Goal: Answer question/provide support: Share knowledge or assist other users

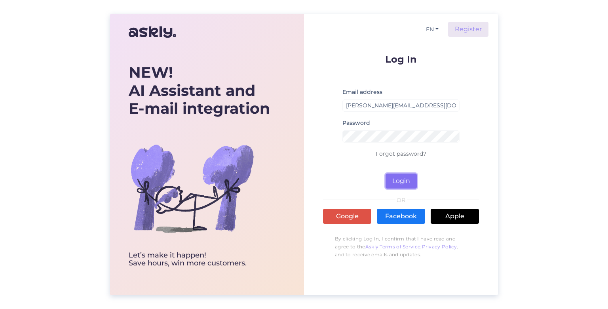
click at [407, 179] on button "Login" at bounding box center [400, 180] width 31 height 15
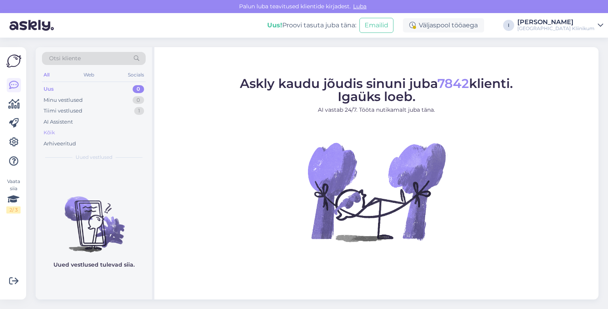
click at [50, 132] on div "Kõik" at bounding box center [49, 133] width 11 height 8
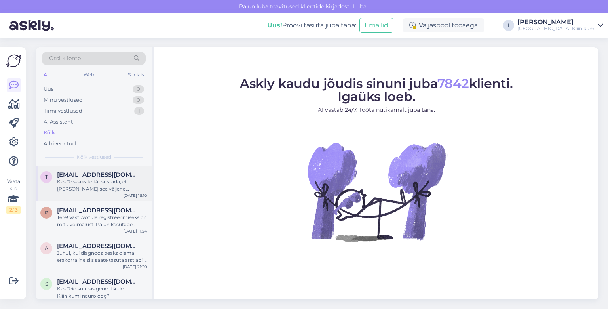
click at [86, 184] on div "Kas Te saaksite täpsustada, et [PERSON_NAME] see väljend pärineb?" at bounding box center [102, 185] width 90 height 14
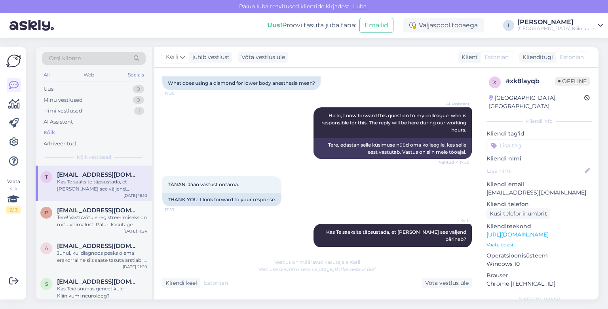
scroll to position [67, 0]
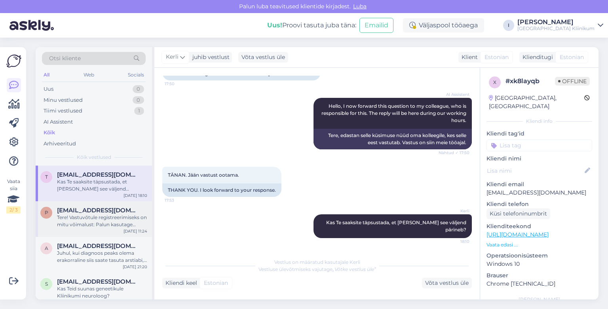
click at [88, 218] on div "Tere! Vastuvõtule registreerimiseks on mitu võimalust: Palun kasutage veebiport…" at bounding box center [102, 221] width 90 height 14
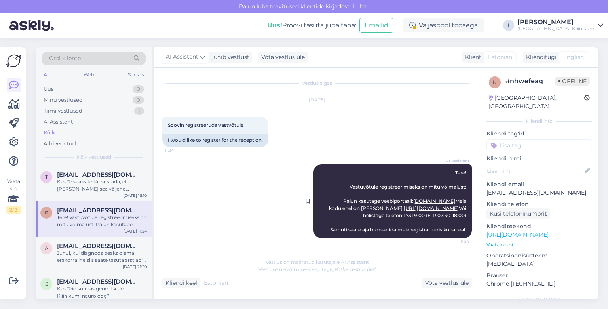
scroll to position [22, 0]
click at [84, 247] on span "[EMAIL_ADDRESS][DOMAIN_NAME]" at bounding box center [98, 245] width 82 height 7
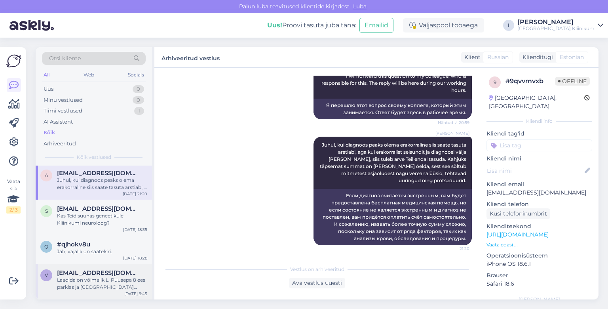
scroll to position [91, 0]
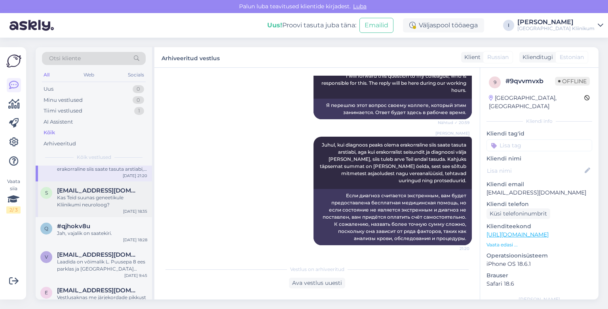
click at [106, 203] on div "Kas Teid suunas geneetikule Kliinikumi neuroloog?" at bounding box center [102, 201] width 90 height 14
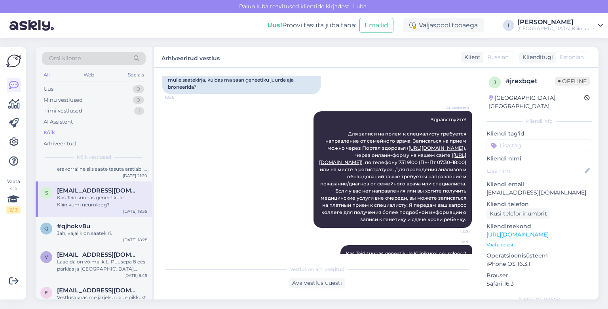
scroll to position [112, 0]
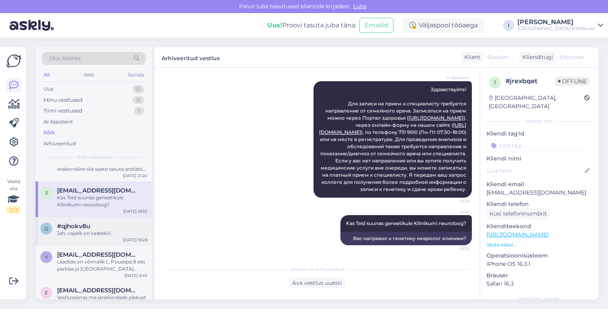
click at [113, 229] on div "#qjhokv8u" at bounding box center [102, 225] width 90 height 7
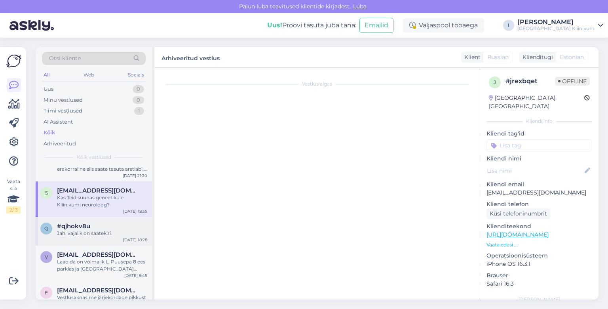
scroll to position [517, 0]
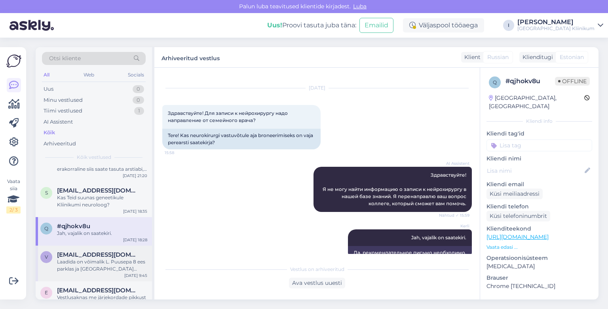
click at [89, 259] on div "Laadida on võimalik L. Puusepa 8 ees parklas ja [GEOGRAPHIC_DATA] samuti." at bounding box center [102, 265] width 90 height 14
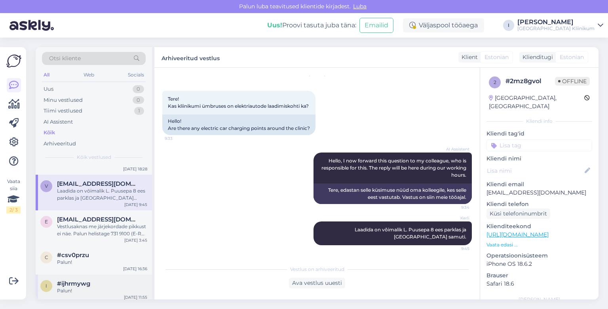
scroll to position [182, 0]
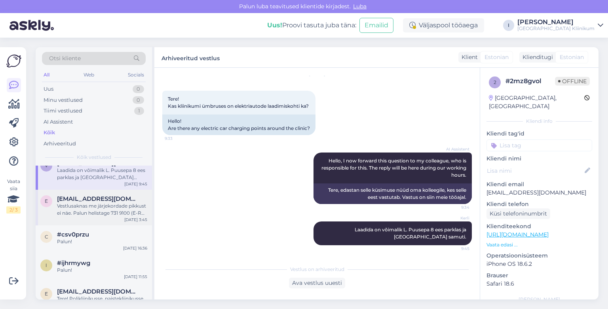
click at [108, 208] on div "Vestlusaknas me järjekordade pikkust ei näe. Palun helistage 731 9100 (E-R 07.3…" at bounding box center [102, 209] width 90 height 14
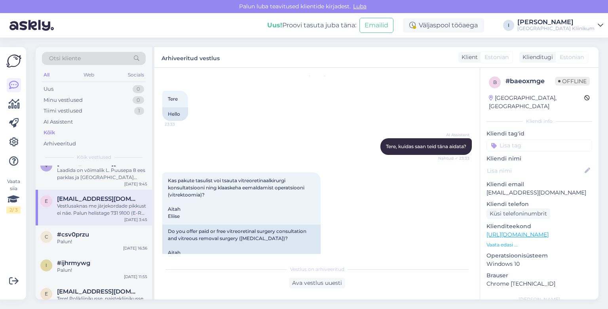
scroll to position [414, 0]
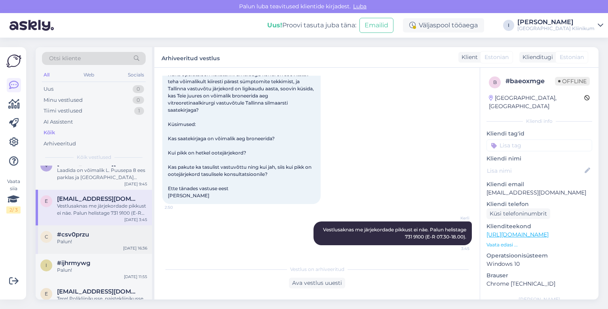
click at [96, 244] on div "Palun!" at bounding box center [102, 241] width 90 height 7
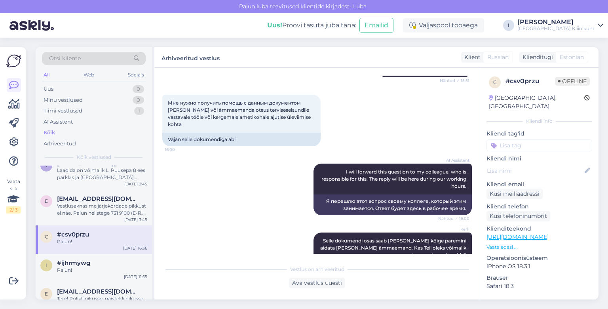
scroll to position [1134, 0]
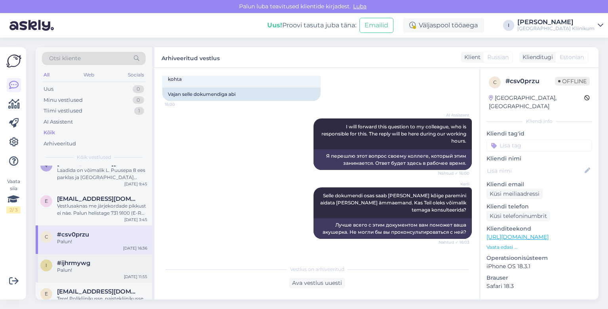
click at [112, 266] on div "Palun!" at bounding box center [102, 269] width 90 height 7
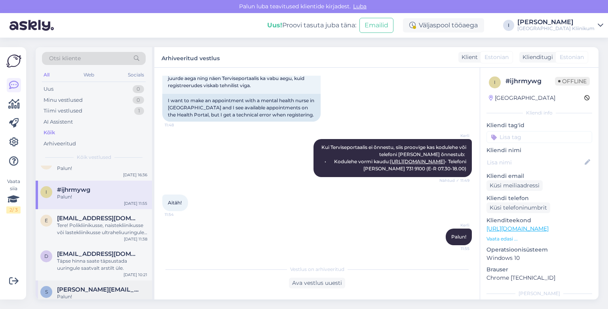
scroll to position [273, 0]
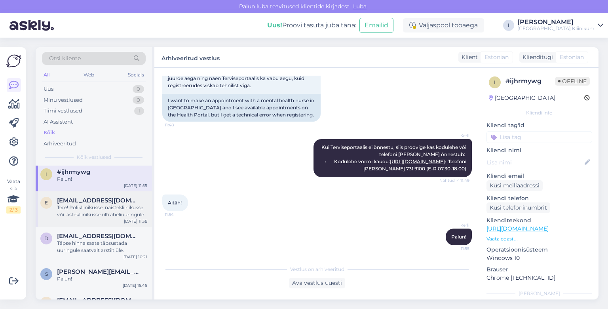
click at [122, 212] on div "Tere! Polikliinikusse, naistekliinikusse või lastekliinikusse ultraheliuuringul…" at bounding box center [102, 211] width 90 height 14
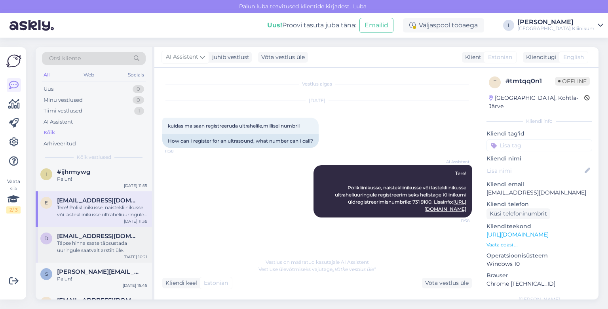
click at [97, 242] on div "Täpse hinna saate täpsustada uuringule saatvalt arstilt üle." at bounding box center [102, 246] width 90 height 14
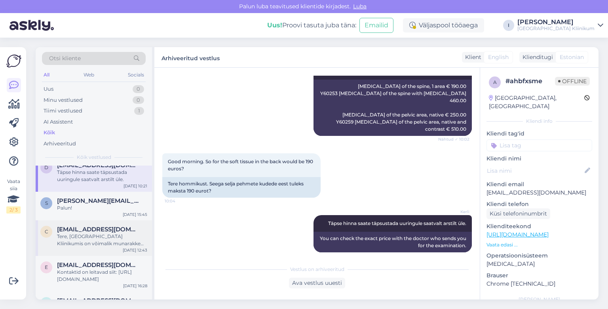
scroll to position [319, 0]
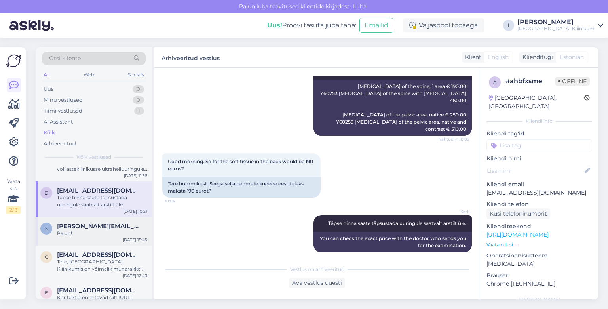
click at [91, 222] on span "[PERSON_NAME][EMAIL_ADDRESS][DOMAIN_NAME]" at bounding box center [98, 225] width 82 height 7
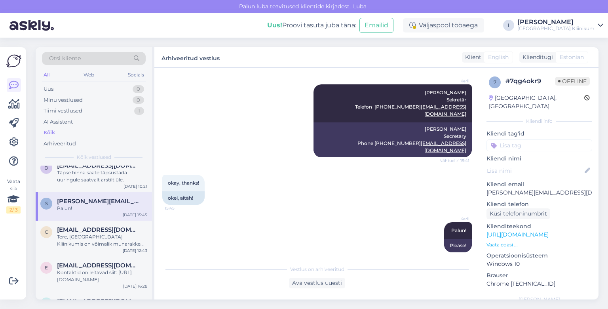
scroll to position [365, 0]
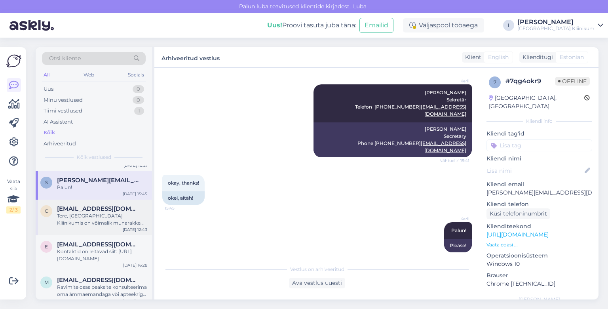
click at [105, 214] on div "Tere, [GEOGRAPHIC_DATA] Kliinikumis on võimalik munarakke külmutada. Selleks tu…" at bounding box center [102, 219] width 90 height 14
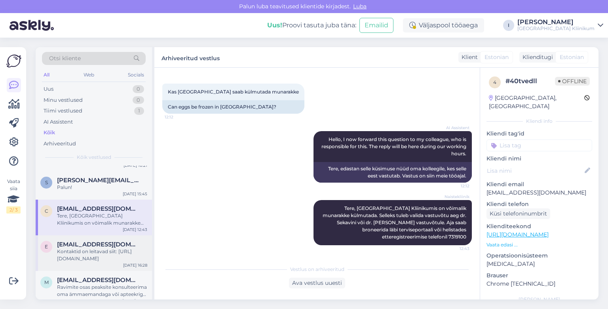
click at [91, 250] on div "Kontaktid on leitavad siit: [URL][DOMAIN_NAME]" at bounding box center [102, 255] width 90 height 14
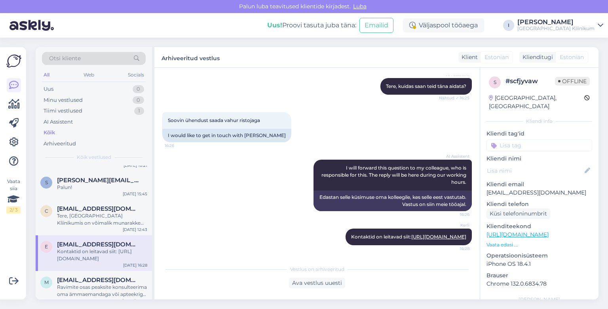
scroll to position [410, 0]
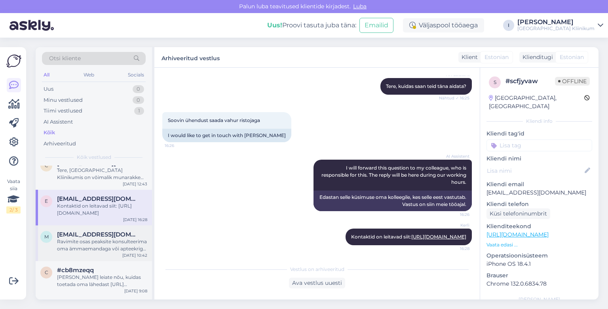
click at [93, 240] on div "Ravimite osas peaksite konsulteerima oma ämmaemandaga või apteekriga. Nemad osk…" at bounding box center [102, 245] width 90 height 14
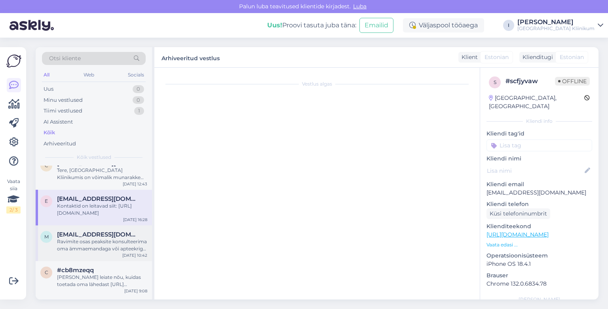
scroll to position [1282, 0]
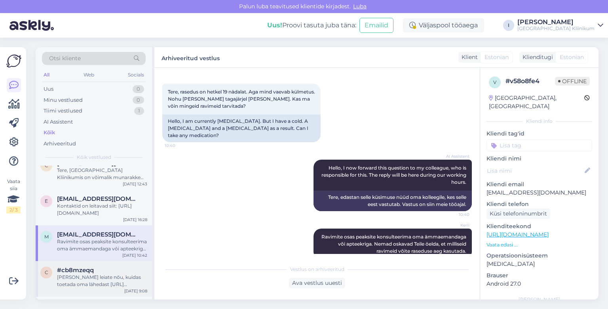
click at [94, 270] on div "#cb8mzeqq" at bounding box center [102, 269] width 90 height 7
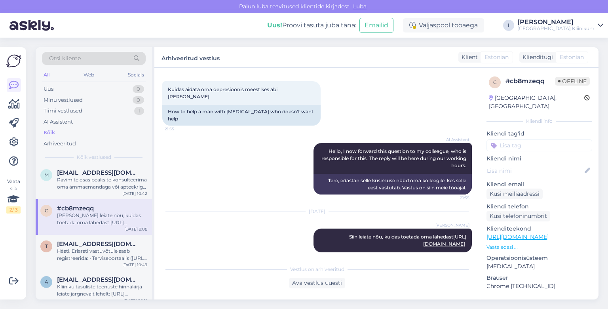
scroll to position [456, 0]
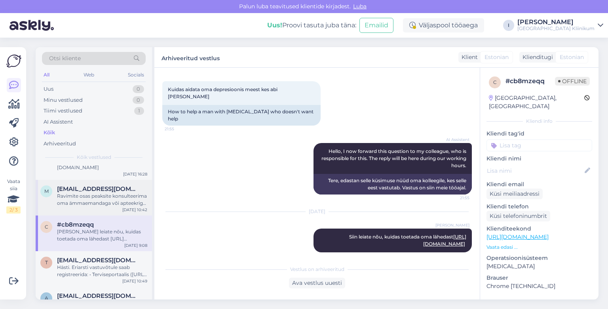
click at [116, 193] on div "Ravimite osas peaksite konsulteerima oma ämmaemandaga või apteekriga. Nemad osk…" at bounding box center [102, 199] width 90 height 14
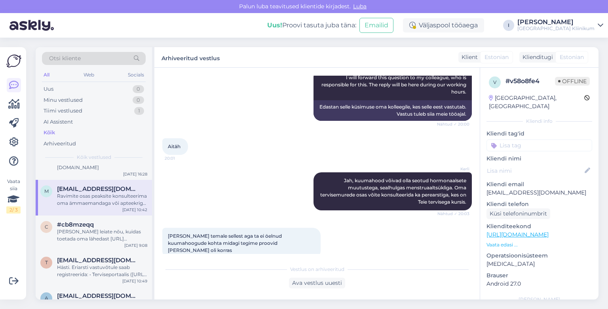
scroll to position [1282, 0]
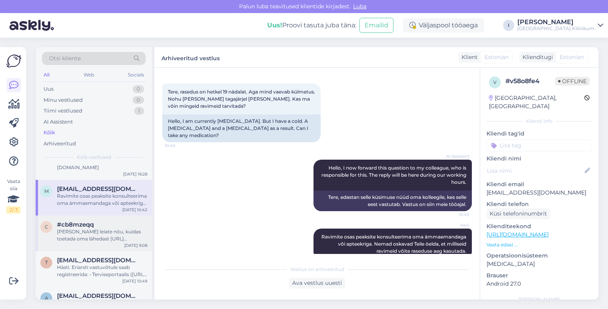
click at [92, 230] on div "[PERSON_NAME] leiate nõu, kuidas toetada oma lähedast [URL][DOMAIN_NAME]" at bounding box center [102, 235] width 90 height 14
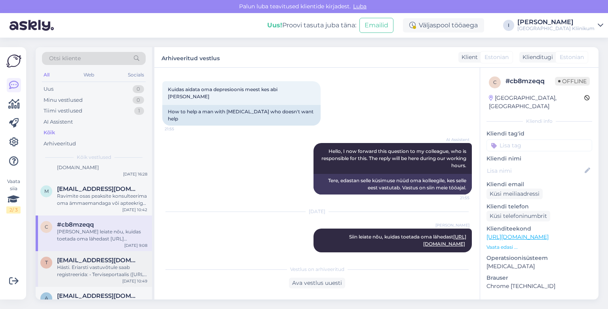
click at [92, 267] on div "Hästi. Eriarsti vastuvõtule saab registreerida: • Terviseportaalis ([URL][DOMAI…" at bounding box center [102, 270] width 90 height 14
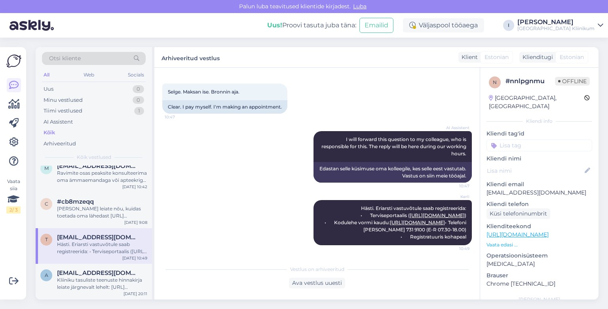
scroll to position [501, 0]
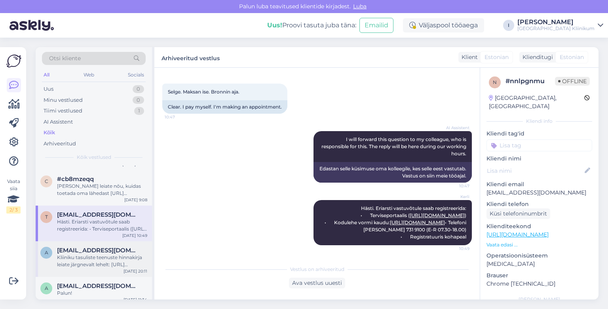
click at [81, 258] on div "Kliiniku tasuliste teenuste hinnakirja leiate järgnevalt lehelt: [URL][DOMAIN_N…" at bounding box center [102, 261] width 90 height 14
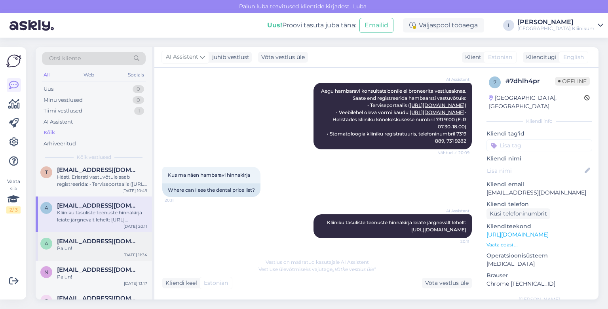
scroll to position [547, 0]
click at [116, 240] on span "[EMAIL_ADDRESS][DOMAIN_NAME]" at bounding box center [98, 240] width 82 height 7
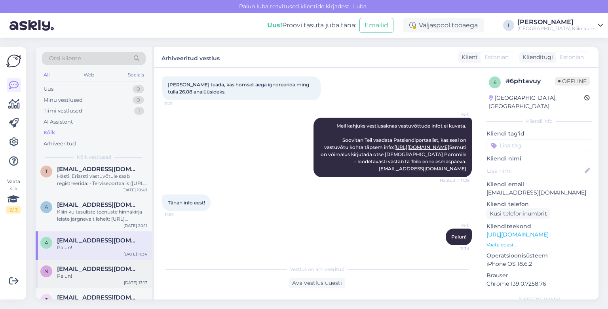
click at [105, 269] on span "[EMAIL_ADDRESS][DOMAIN_NAME]" at bounding box center [98, 268] width 82 height 7
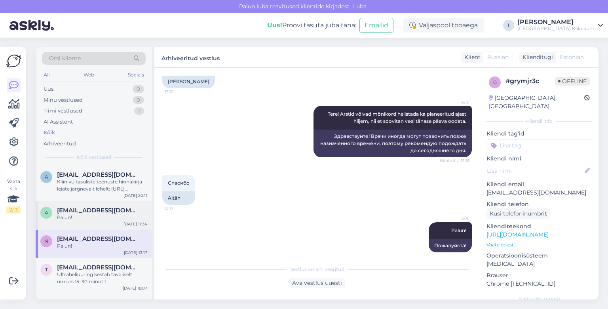
scroll to position [638, 0]
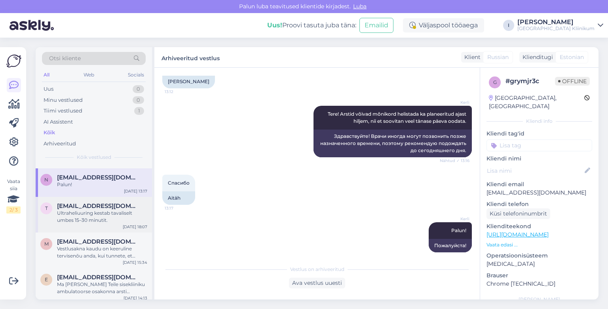
click at [93, 214] on div "Ultraheliuuring kestab tavaliselt umbes 15–30 minutit." at bounding box center [102, 216] width 90 height 14
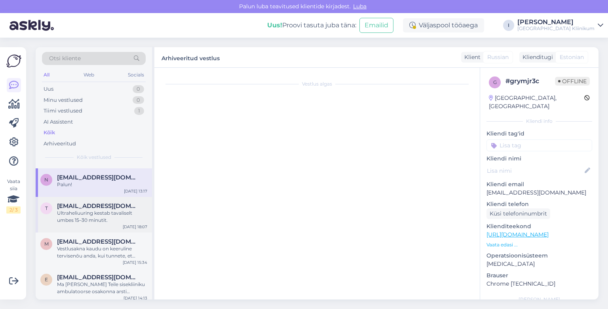
scroll to position [314, 0]
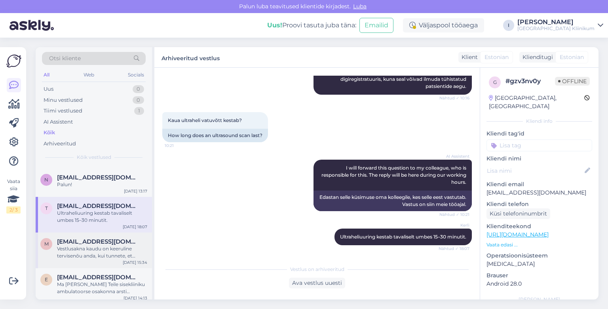
click at [117, 251] on div "Vestlusakna kaudu on keeruline tervisenõu anda, kui tunnete, et soovite erakorr…" at bounding box center [102, 252] width 90 height 14
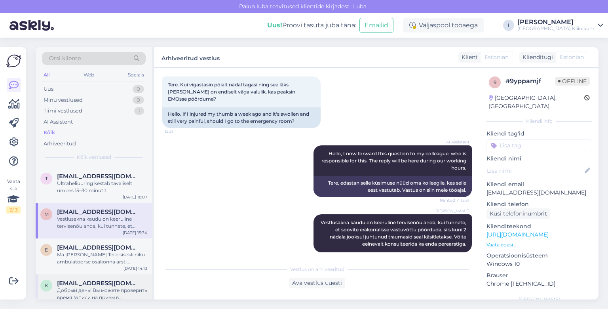
scroll to position [729, 0]
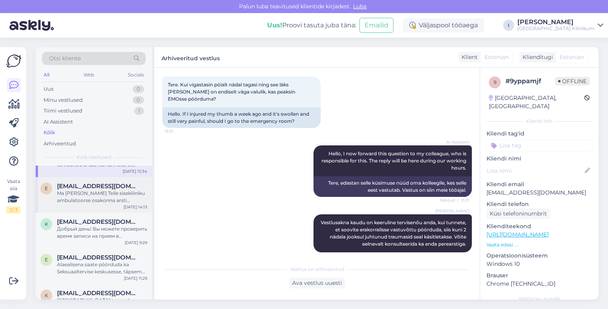
click at [135, 199] on div "Ma [PERSON_NAME] Teile sisekliiniku ambulatoorse osakonna arsti assistendi kont…" at bounding box center [102, 196] width 90 height 14
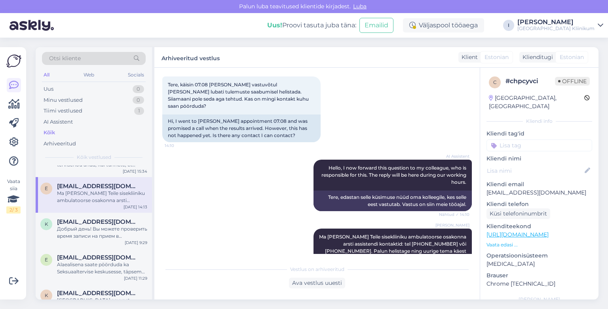
scroll to position [48, 0]
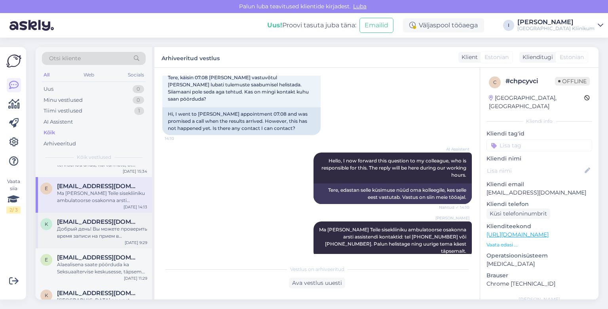
click at [115, 227] on div "Добрый день! Вы можете проверить время записи на прием в [GEOGRAPHIC_DATA] здор…" at bounding box center [102, 232] width 90 height 14
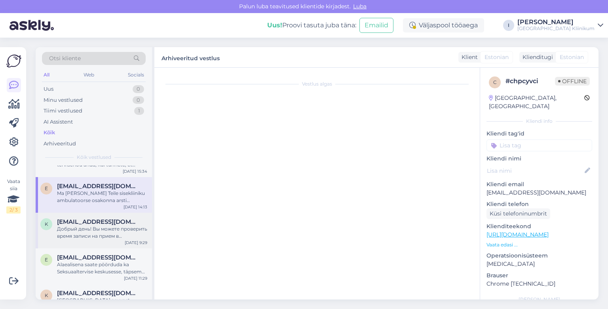
scroll to position [434, 0]
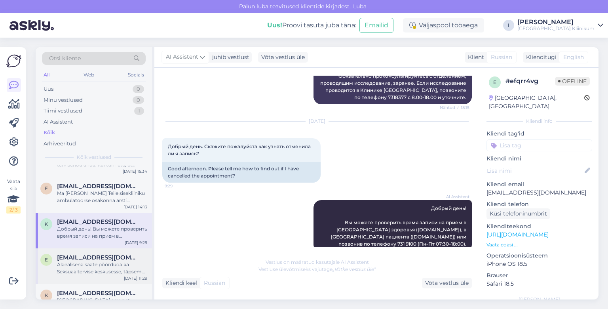
click at [89, 259] on span "[EMAIL_ADDRESS][DOMAIN_NAME]" at bounding box center [98, 257] width 82 height 7
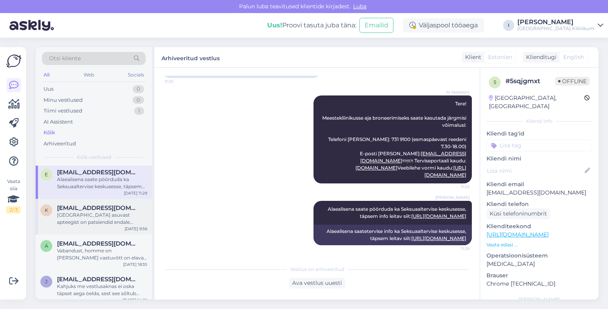
scroll to position [820, 0]
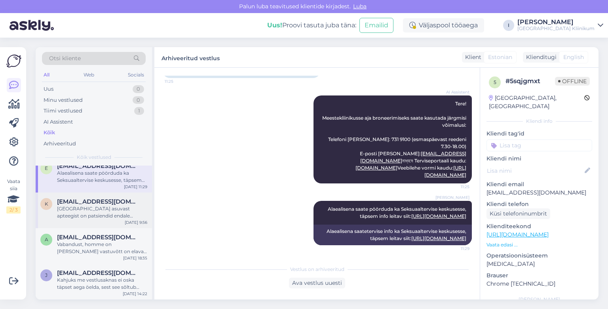
click at [116, 210] on div "[GEOGRAPHIC_DATA] asuvast apteegist on patsiendid endale saanud karke muretseda…" at bounding box center [102, 212] width 90 height 14
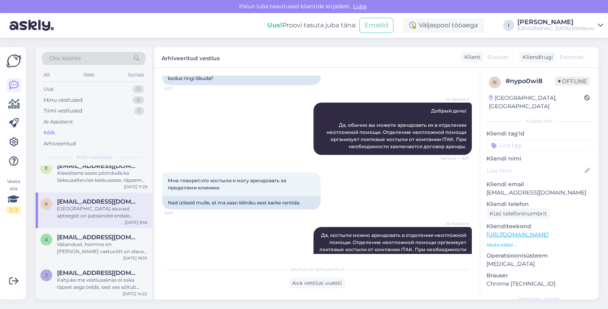
scroll to position [427, 0]
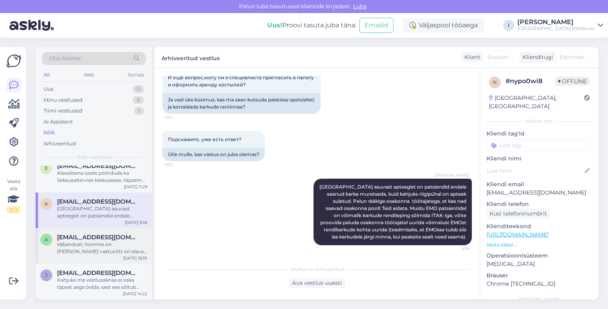
click at [111, 245] on div "Vabandust, homme on [PERSON_NAME] vastuvõtt on elavas järjekorras. [PERSON_NAME…" at bounding box center [102, 248] width 90 height 14
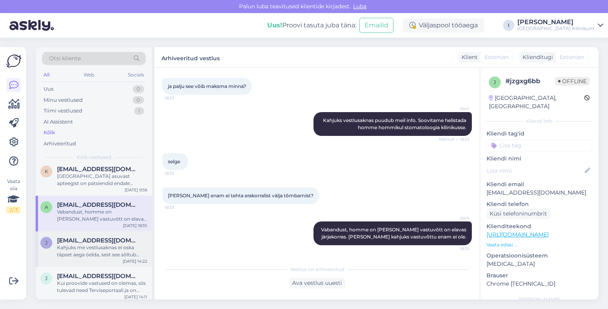
scroll to position [866, 0]
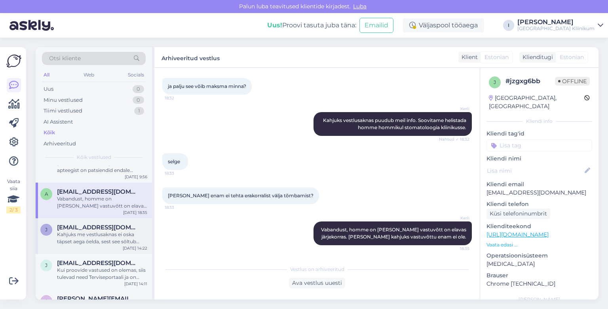
click at [68, 234] on div "Kahjuks me vestlusaknas ei oska täpset aega öelda, sest see sõltub analüüsist. …" at bounding box center [102, 238] width 90 height 14
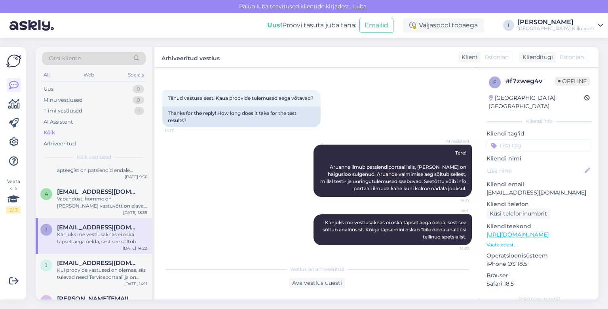
scroll to position [28, 0]
click at [116, 265] on span "[EMAIL_ADDRESS][DOMAIN_NAME]" at bounding box center [98, 262] width 82 height 7
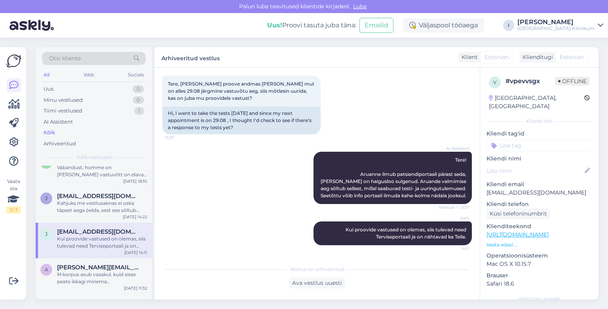
scroll to position [911, 0]
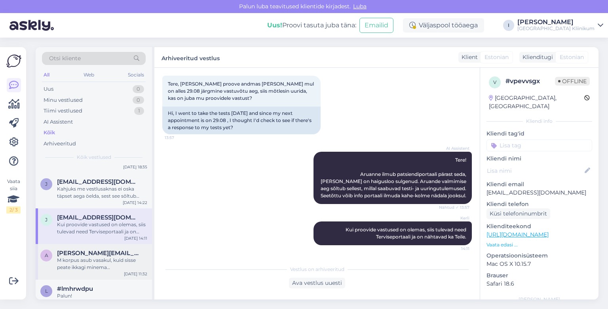
click at [119, 253] on span "[PERSON_NAME][EMAIL_ADDRESS][DOMAIN_NAME]" at bounding box center [98, 252] width 82 height 7
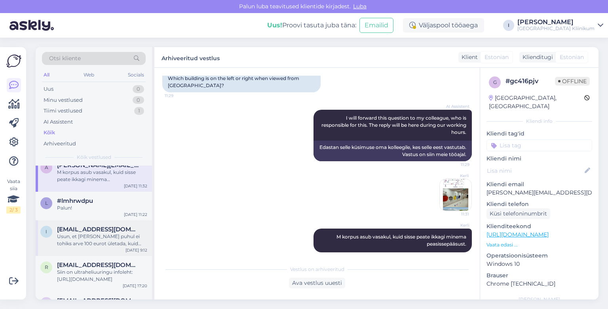
scroll to position [1002, 0]
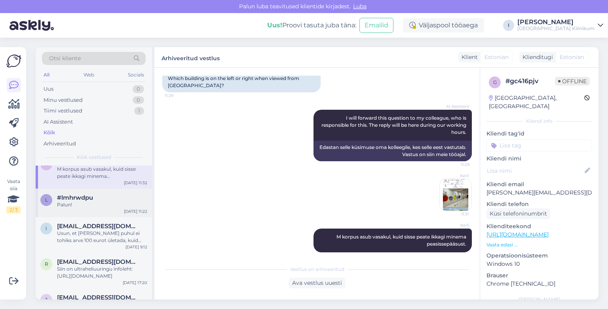
click at [119, 204] on div "Palun!" at bounding box center [102, 204] width 90 height 7
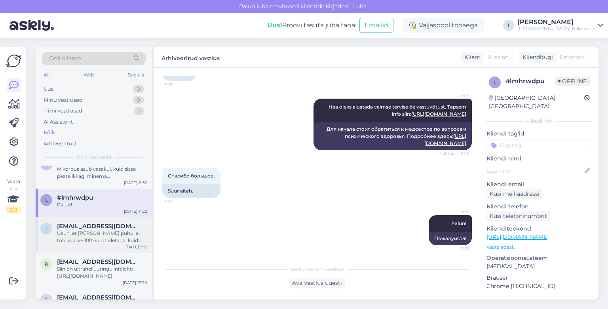
click at [124, 235] on div "Usun, et [PERSON_NAME] puhul ei tohiks arve 100 eurot ületada, kuid saate ligik…" at bounding box center [102, 236] width 90 height 14
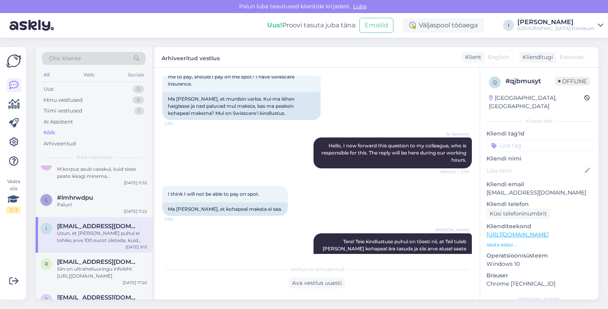
scroll to position [35, 0]
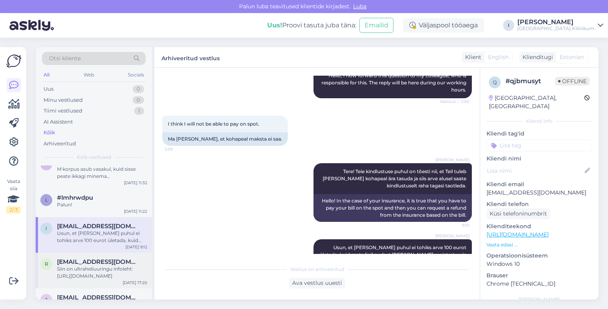
click at [120, 270] on div "Siin on ultraheliuuringu infoleht: [URL][DOMAIN_NAME]" at bounding box center [102, 272] width 90 height 14
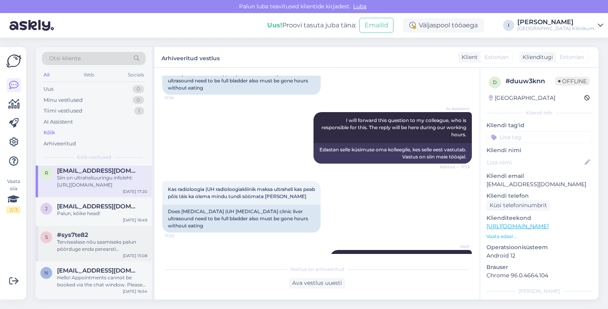
scroll to position [1094, 0]
click at [87, 210] on div "Palun, kõike head!" at bounding box center [102, 212] width 90 height 7
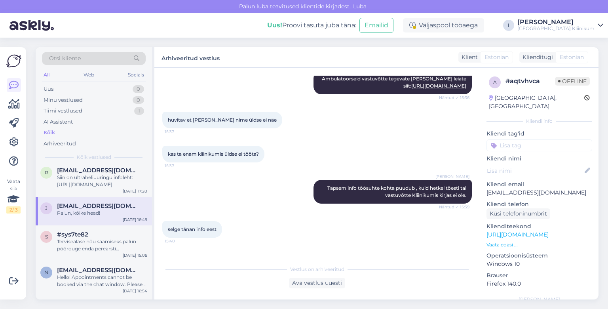
scroll to position [2399, 0]
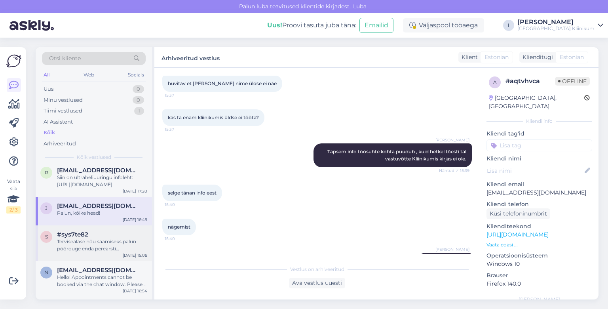
click at [115, 245] on div "Tervisealase nõu saamiseks palun pöörduge enda perearsti [PERSON_NAME] või võtk…" at bounding box center [102, 245] width 90 height 14
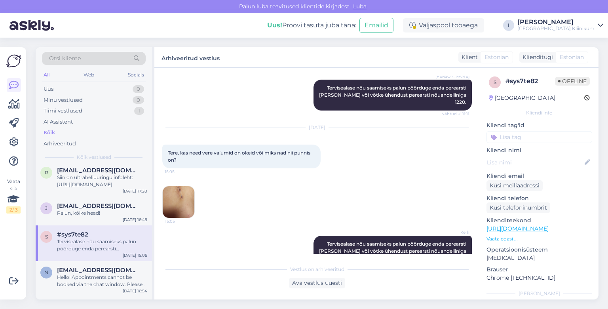
click at [175, 188] on img at bounding box center [179, 202] width 32 height 32
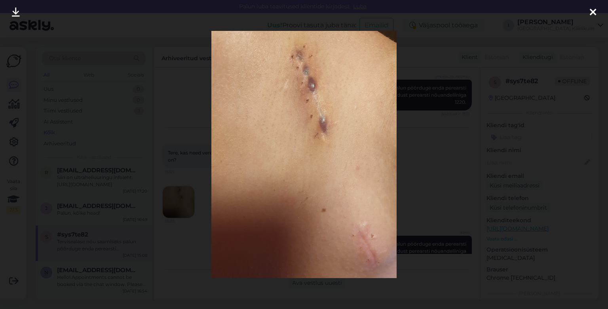
click at [592, 13] on icon at bounding box center [592, 13] width 6 height 10
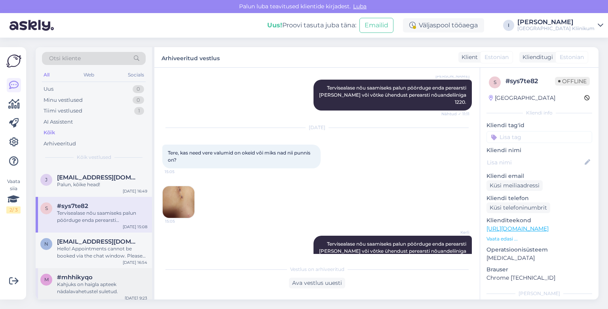
scroll to position [1139, 0]
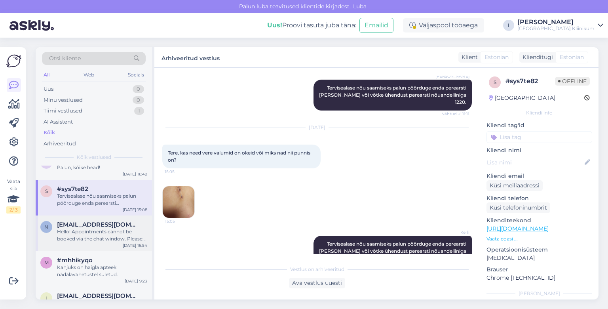
click at [111, 233] on div "Hello! Appointments cannot be booked via the chat window. Please use the online…" at bounding box center [102, 235] width 90 height 14
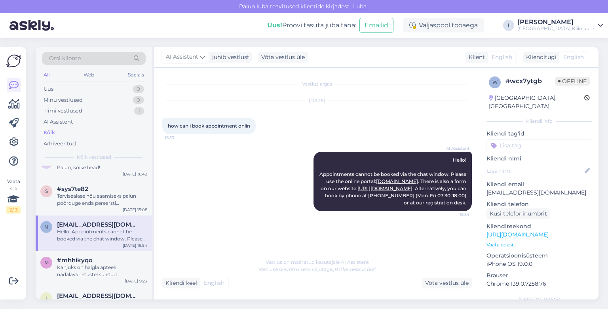
scroll to position [0, 0]
click at [110, 259] on div "#mhhikyqo" at bounding box center [102, 259] width 90 height 7
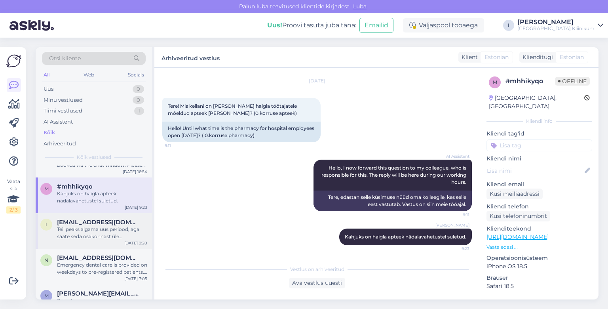
scroll to position [1230, 0]
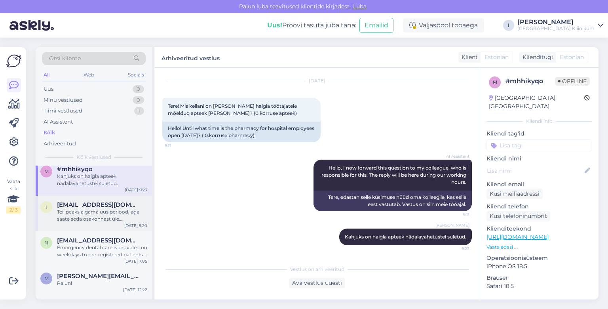
click at [111, 218] on div "Teil peaks algama uus periood, aga saate seda osakonnast üle täpsustada." at bounding box center [102, 215] width 90 height 14
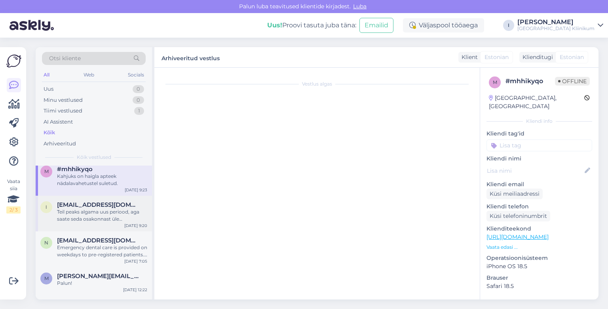
scroll to position [650, 0]
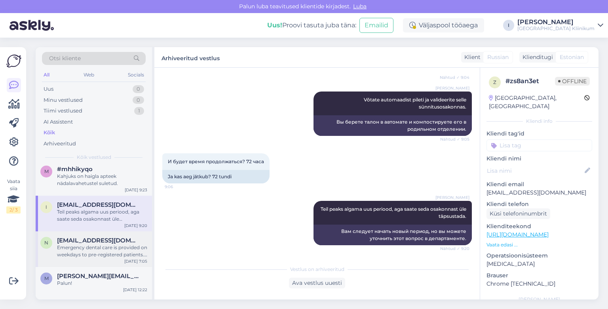
click at [91, 258] on div "n [EMAIL_ADDRESS][DOMAIN_NAME] Emergency dental care is provided on weekdays to…" at bounding box center [94, 249] width 116 height 36
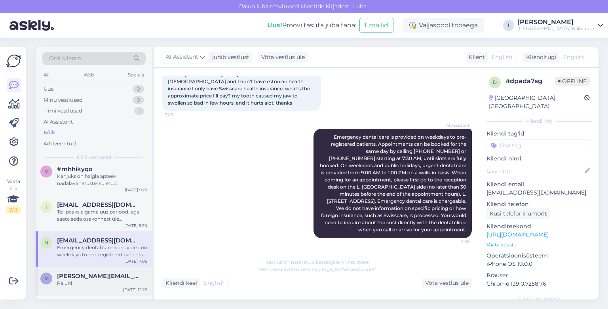
click at [84, 271] on div "m [PERSON_NAME][EMAIL_ADDRESS][DOMAIN_NAME] Palun! [DATE] 12:22" at bounding box center [94, 281] width 116 height 28
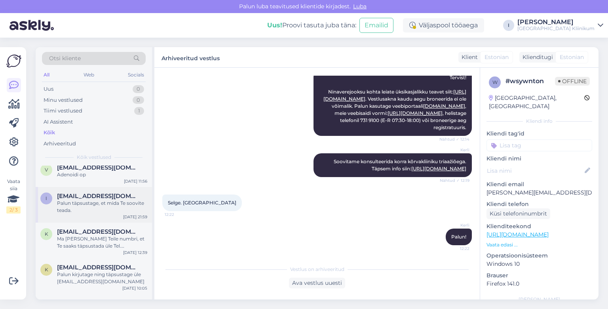
scroll to position [1322, 0]
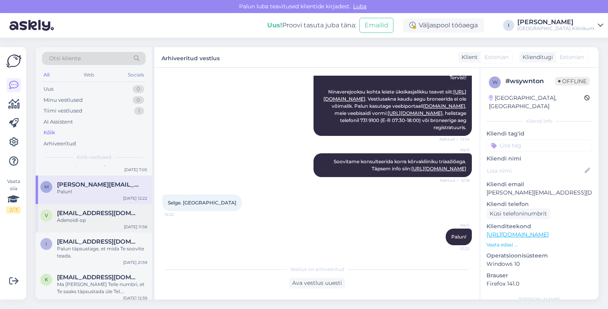
click at [116, 216] on span "[EMAIL_ADDRESS][DOMAIN_NAME]" at bounding box center [98, 212] width 82 height 7
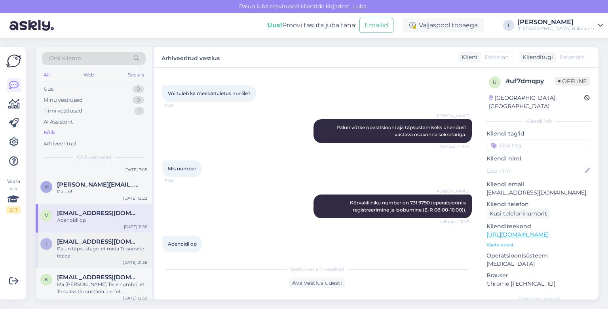
click at [113, 242] on span "[EMAIL_ADDRESS][DOMAIN_NAME]" at bounding box center [98, 241] width 82 height 7
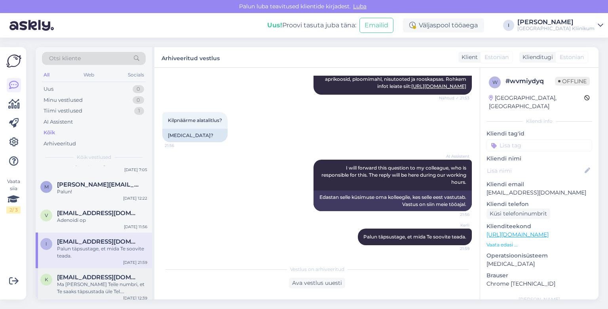
click at [89, 280] on div "Ma [PERSON_NAME] Teile numbri, et Te saaks täpsustada üle Tel. [PHONE_NUMBER]" at bounding box center [102, 287] width 90 height 14
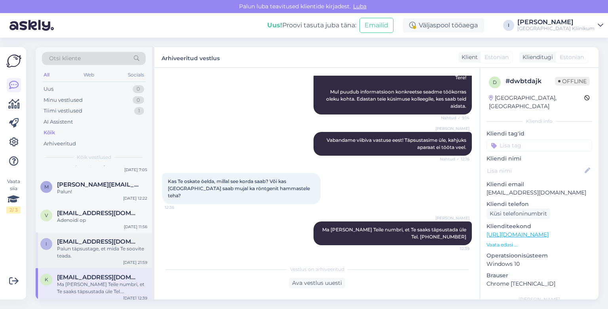
scroll to position [1367, 0]
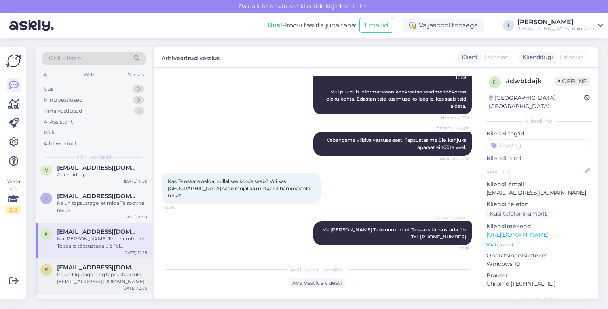
click at [98, 267] on span "[EMAIL_ADDRESS][DOMAIN_NAME]" at bounding box center [98, 266] width 82 height 7
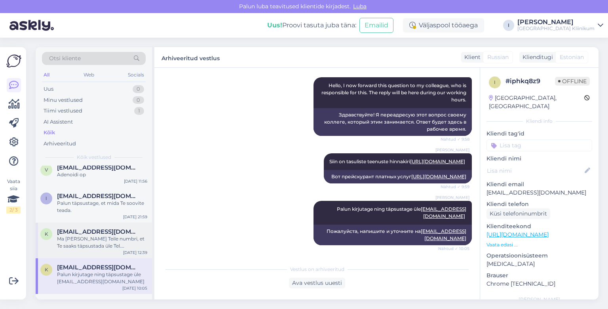
scroll to position [1413, 0]
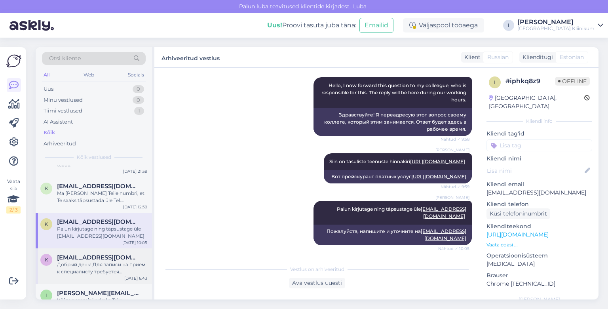
click at [112, 259] on span "[EMAIL_ADDRESS][DOMAIN_NAME]" at bounding box center [98, 257] width 82 height 7
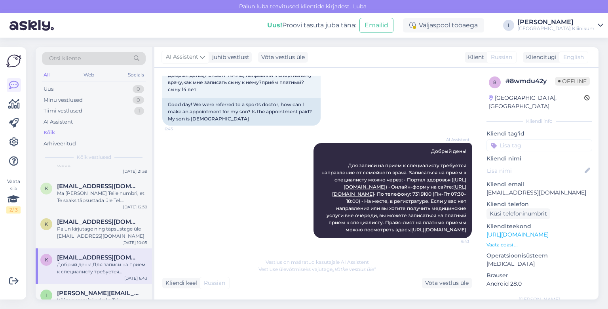
scroll to position [51, 0]
click at [133, 220] on div "[EMAIL_ADDRESS][DOMAIN_NAME]" at bounding box center [102, 221] width 90 height 7
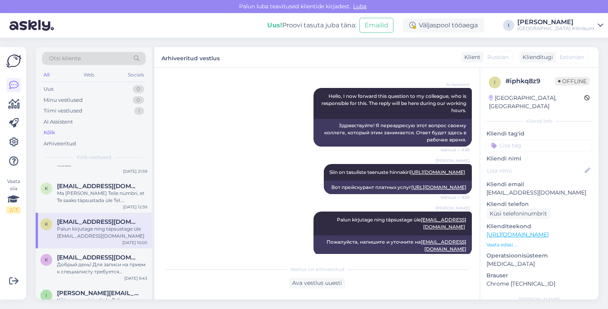
scroll to position [116, 0]
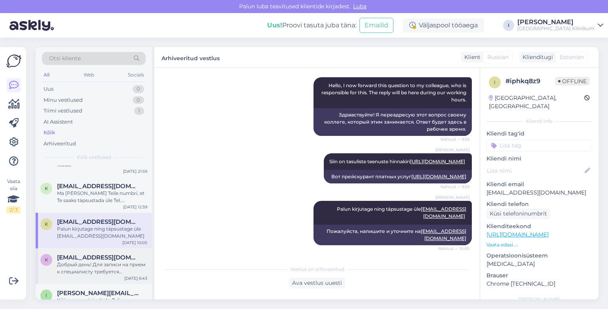
click at [103, 265] on div "Добрый день! Для записи на прием к специалисту требуется направление от семейно…" at bounding box center [102, 268] width 90 height 14
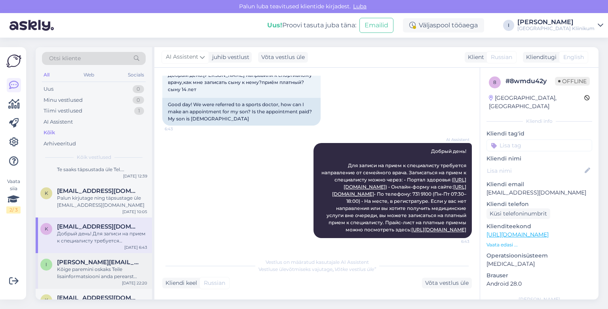
scroll to position [1458, 0]
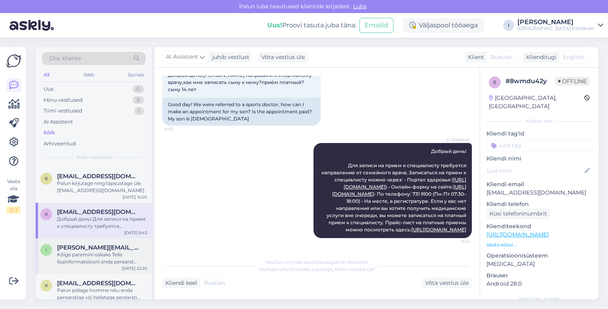
click at [121, 257] on div "Kõige paremini oskaks Teile lisainformatsiooni anda perearst ja/või raviarst. K…" at bounding box center [102, 258] width 90 height 14
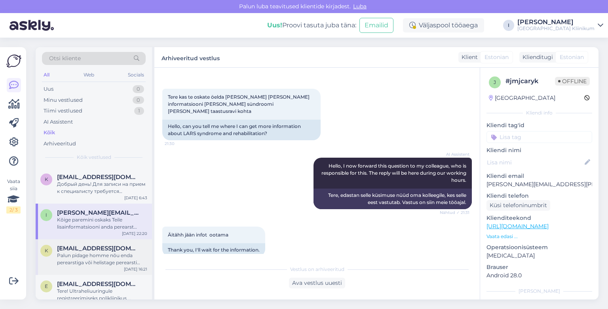
scroll to position [1504, 0]
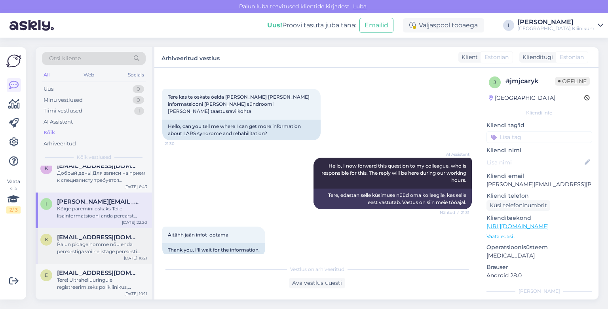
click at [131, 243] on div "Palun pidage homme nõu enda perearstiga või helistage perearsti nõuandeliinile …" at bounding box center [102, 248] width 90 height 14
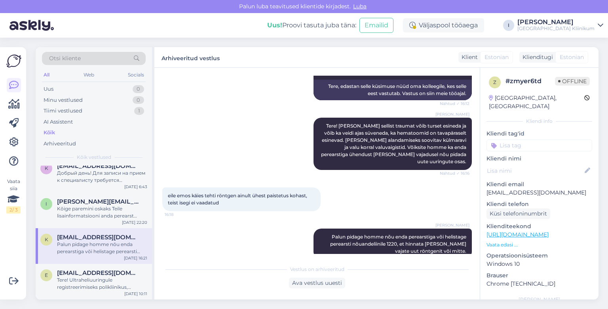
scroll to position [1549, 0]
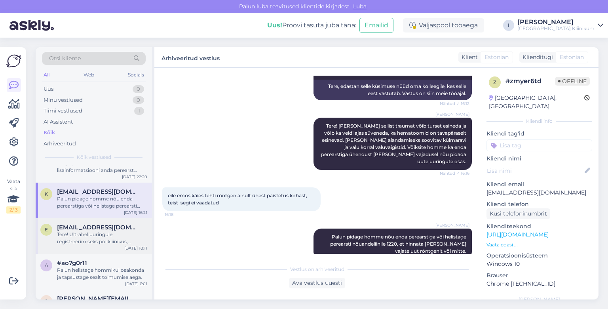
click at [128, 236] on div "Tere! Ultraheliuuringule registreerimiseks polikliinikus, naistekliinikus või l…" at bounding box center [102, 238] width 90 height 14
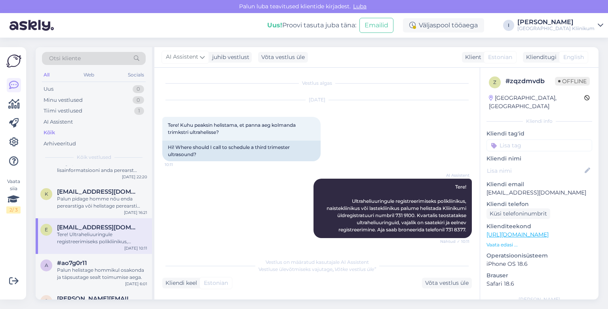
scroll to position [1, 0]
click at [128, 269] on div "Palun helistage hommikul osakonda ja täpsustage sealt toimumise aega." at bounding box center [102, 273] width 90 height 14
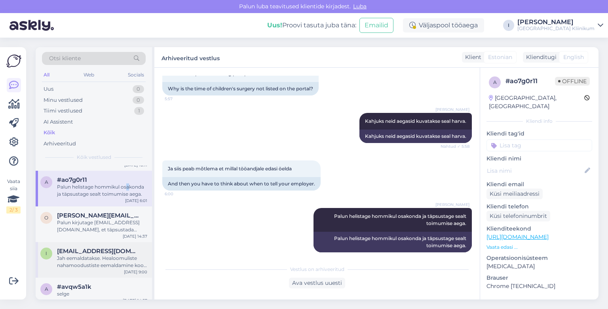
scroll to position [1640, 0]
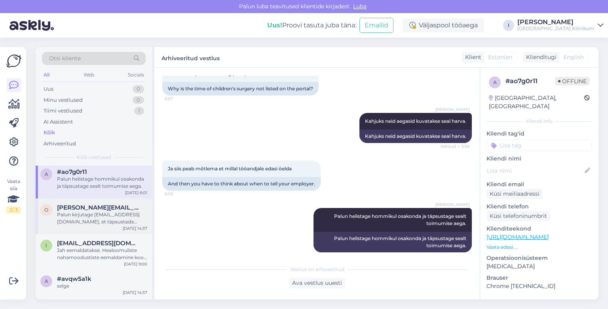
click at [132, 211] on div "Palun kirjutage [EMAIL_ADDRESS][DOMAIN_NAME], et täpsustada hinnad." at bounding box center [102, 218] width 90 height 14
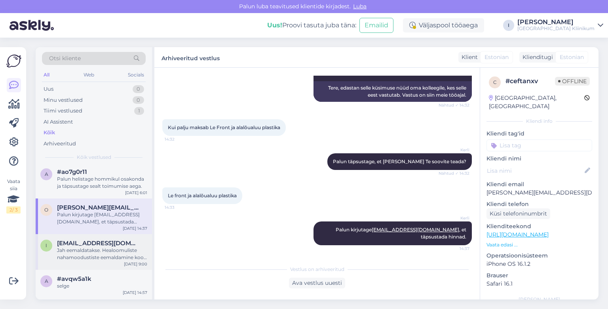
click at [121, 244] on span "[EMAIL_ADDRESS][DOMAIN_NAME]" at bounding box center [98, 242] width 82 height 7
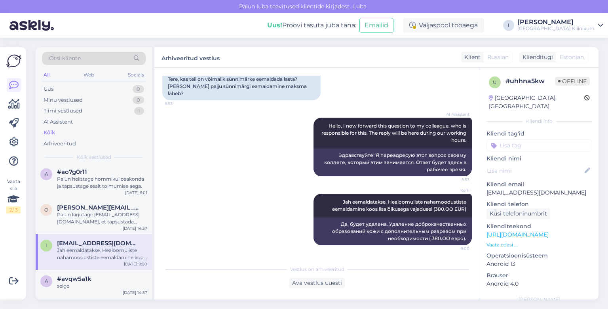
scroll to position [62, 0]
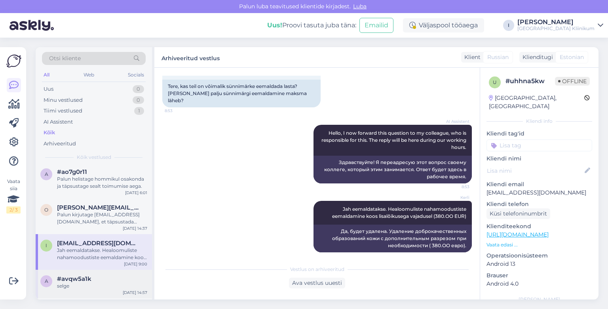
click at [105, 275] on div "#avqw5a1k" at bounding box center [102, 278] width 90 height 7
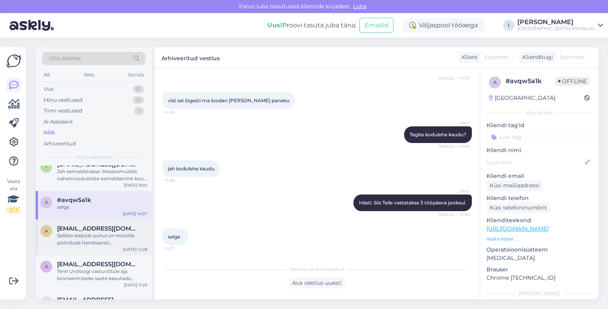
scroll to position [1732, 0]
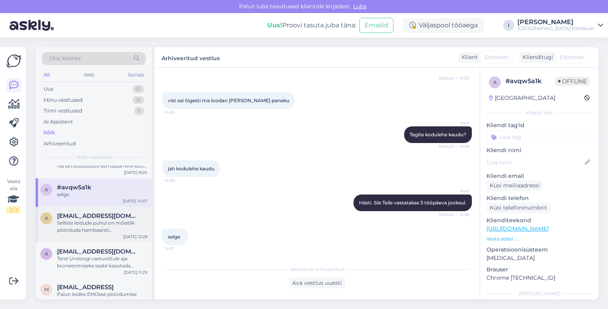
click at [110, 223] on div "Selliste leidude puhul on mõistlik pöörduda hambaarsti [PERSON_NAME], kes saab …" at bounding box center [102, 226] width 90 height 14
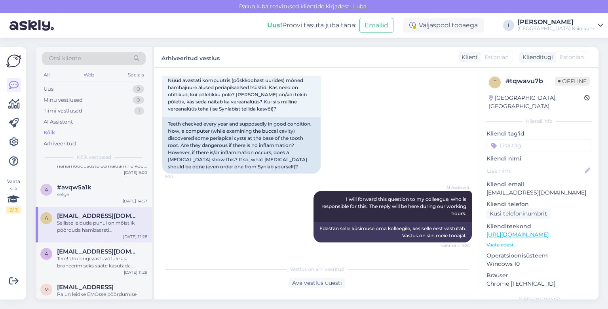
scroll to position [1777, 0]
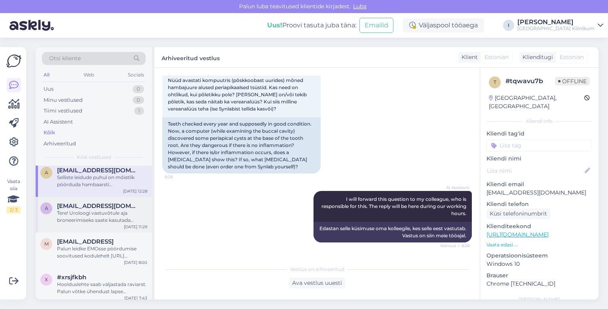
click at [112, 218] on div "Tere! Uroloogi vastuvõtule aja broneerimiseks saate kasutada järgmisi võimalusi…" at bounding box center [102, 216] width 90 height 14
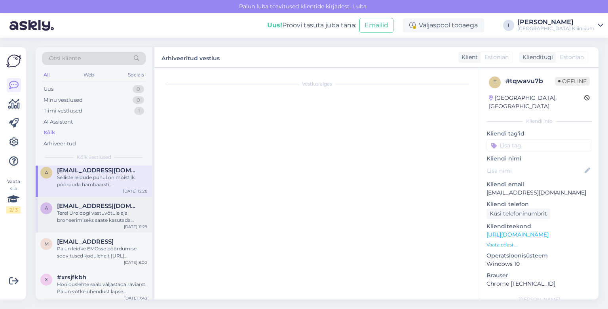
scroll to position [44, 0]
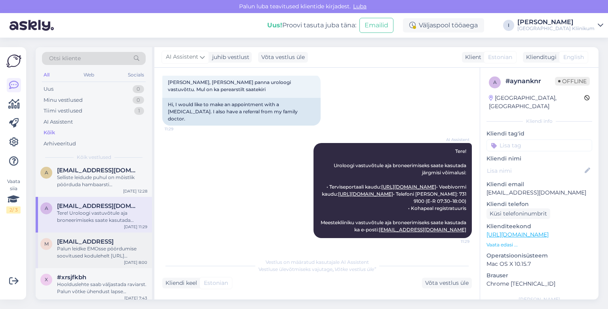
click at [104, 235] on div "m [EMAIL_ADDRESS] Palun leidke EMOsse pöördumise soovitused kodulehelt [URL][DO…" at bounding box center [94, 250] width 116 height 36
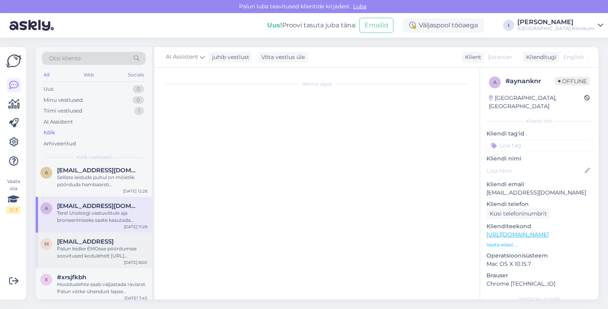
scroll to position [70, 0]
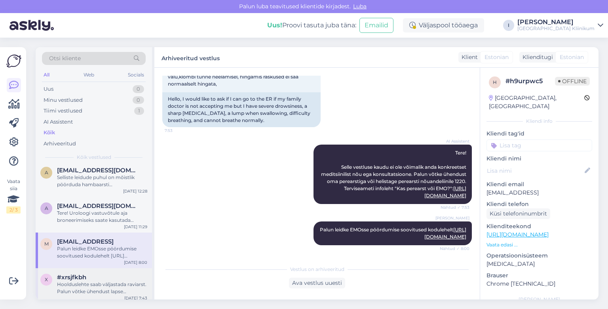
click at [92, 279] on div "#xrsjfkbh" at bounding box center [102, 276] width 90 height 7
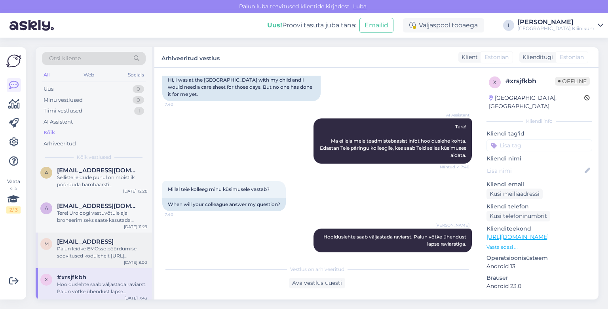
click at [102, 242] on span "[EMAIL_ADDRESS]" at bounding box center [85, 241] width 57 height 7
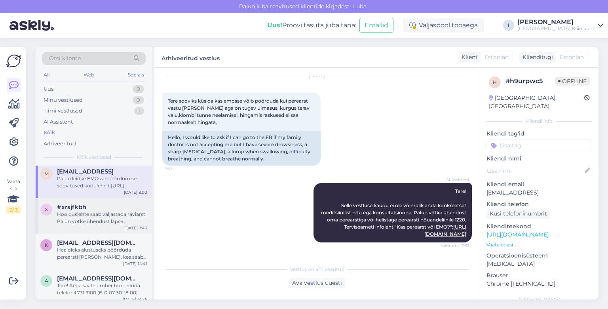
scroll to position [1868, 0]
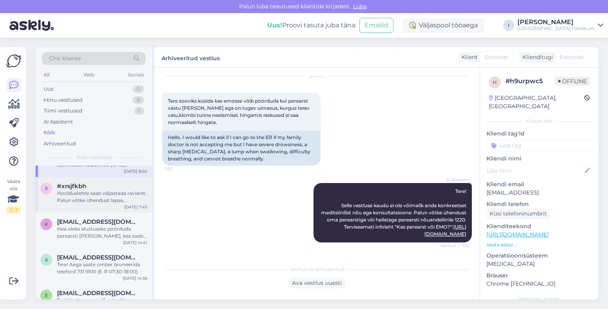
click at [110, 198] on div "Hoolduslehte saab väljastada raviarst. Palun võtke ühendust lapse raviarstiga." at bounding box center [102, 196] width 90 height 14
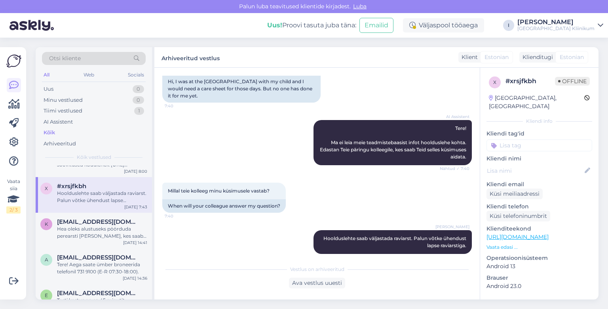
scroll to position [310, 0]
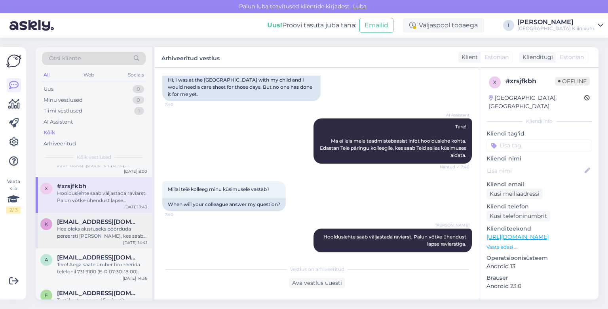
click at [126, 224] on div "[EMAIL_ADDRESS][DOMAIN_NAME]" at bounding box center [102, 221] width 90 height 7
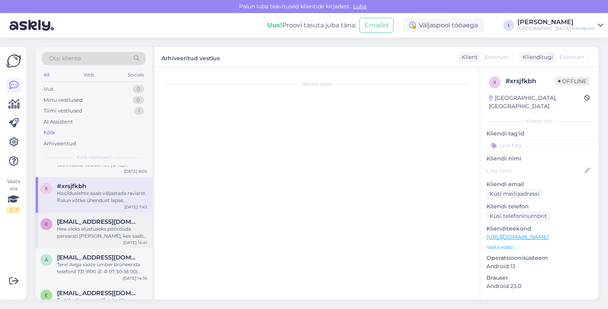
scroll to position [41, 0]
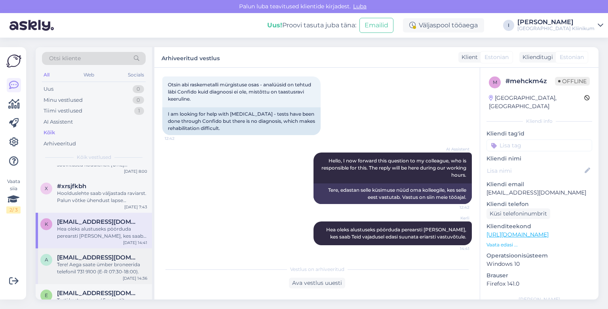
click at [108, 261] on div "Tere! Aega saate ümber broneerida telefonil 731 9100 (E-R 07:30-18:00)." at bounding box center [102, 268] width 90 height 14
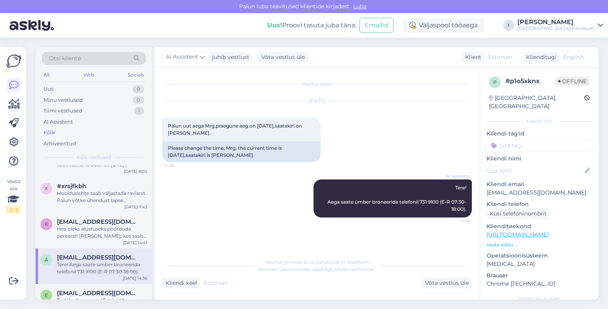
scroll to position [1914, 0]
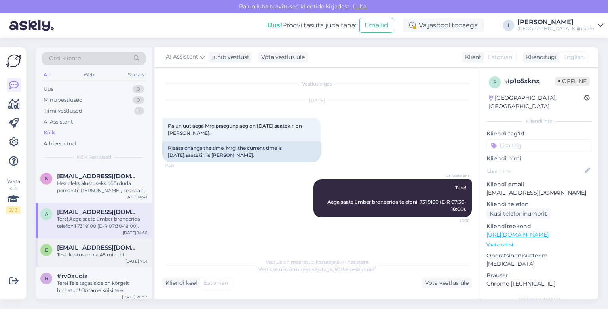
click at [102, 245] on span "[EMAIL_ADDRESS][DOMAIN_NAME]" at bounding box center [98, 247] width 82 height 7
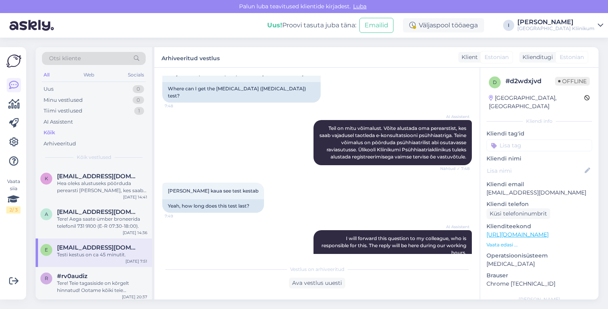
scroll to position [4316, 0]
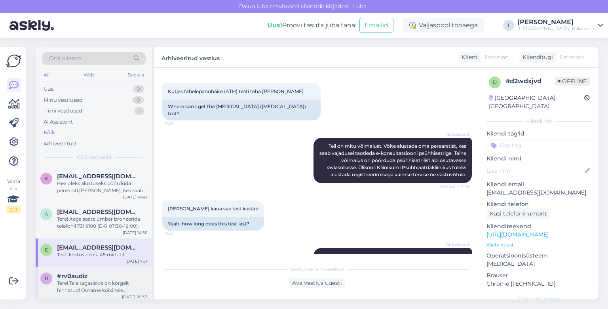
click at [93, 271] on div "r #rv0audiz Tere! Teie tagasiside on kõrgelt hinnatud! Ootame kõiki teie ettepa…" at bounding box center [94, 285] width 116 height 36
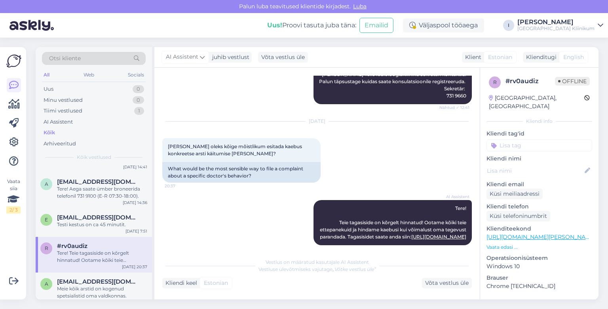
scroll to position [1960, 0]
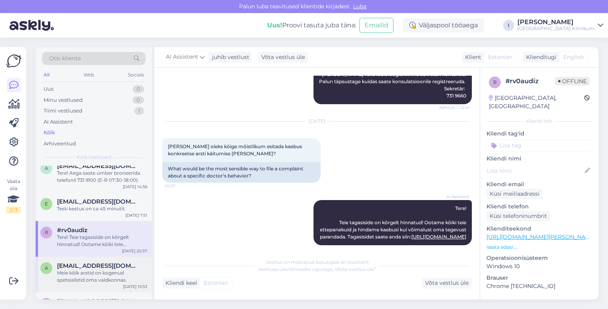
click at [99, 268] on span "[EMAIL_ADDRESS][DOMAIN_NAME]" at bounding box center [98, 265] width 82 height 7
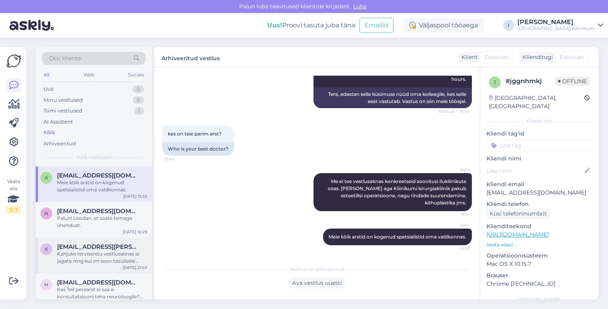
scroll to position [2051, 0]
click at [96, 216] on div "Palun! Loodan, et saate temaga ühendust." at bounding box center [102, 221] width 90 height 14
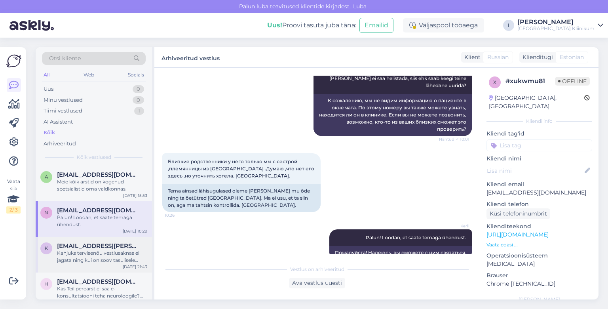
click at [93, 252] on div "Kahjuks tervisenõu vestlusaknas ei jagata ning kui on soov tasulisele vastuvõtu…" at bounding box center [102, 256] width 90 height 14
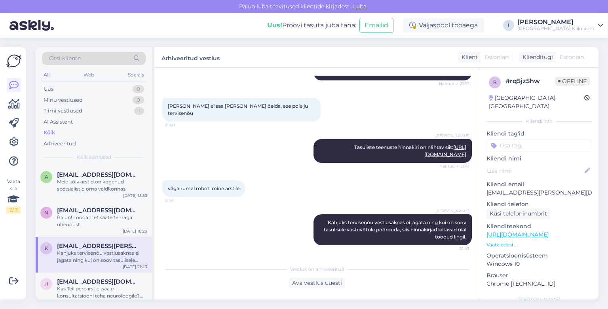
scroll to position [204, 0]
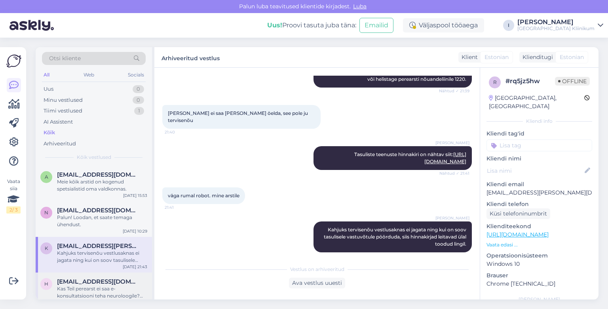
click at [78, 288] on div "Kas Teil perearst ei saa e-konsultatsiooni teha neuroloogile? Võite uurida veel…" at bounding box center [102, 292] width 90 height 14
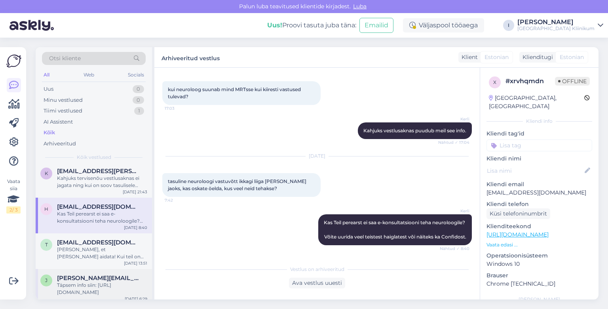
scroll to position [2142, 0]
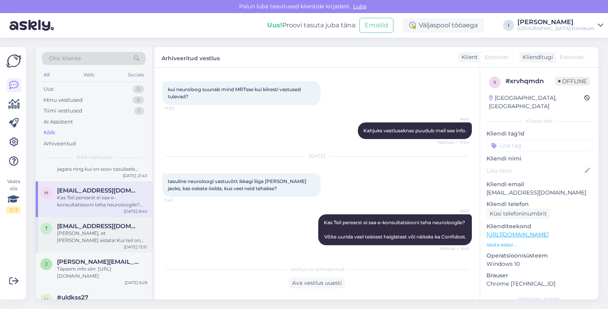
click at [112, 236] on div "[PERSON_NAME], et [PERSON_NAME] aidata! Kui teil on veel küsimusi, võtke julgel…" at bounding box center [102, 236] width 90 height 14
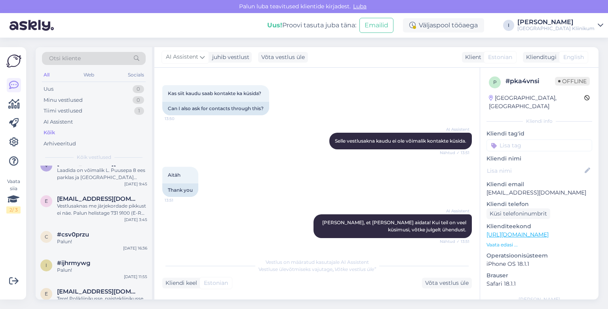
scroll to position [0, 0]
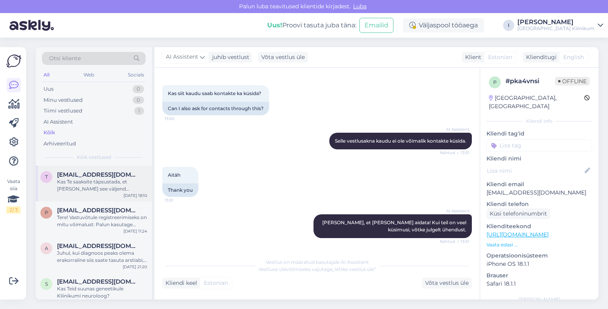
click at [88, 181] on div "Kas Te saaksite täpsustada, et [PERSON_NAME] see väljend pärineb?" at bounding box center [102, 185] width 90 height 14
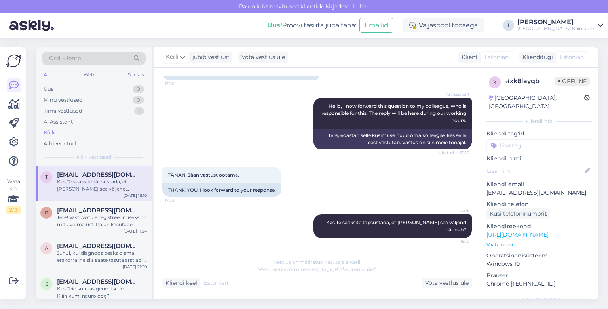
scroll to position [67, 0]
click at [68, 123] on div "AI Assistent" at bounding box center [58, 122] width 29 height 8
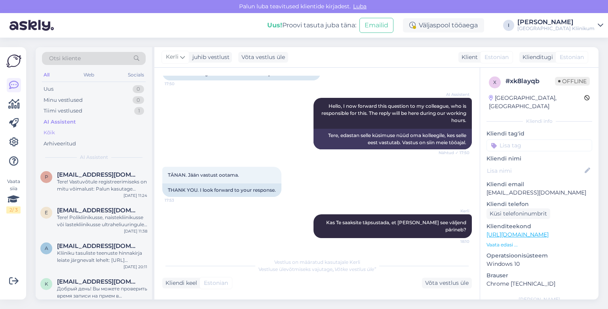
click at [58, 131] on div "Kõik" at bounding box center [94, 132] width 104 height 11
